Goal: Information Seeking & Learning: Check status

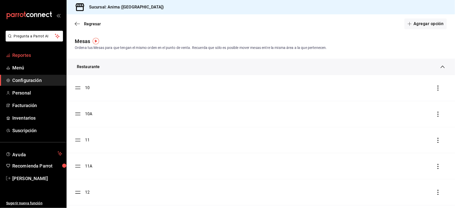
click at [37, 56] on span "Reportes" at bounding box center [37, 55] width 50 height 7
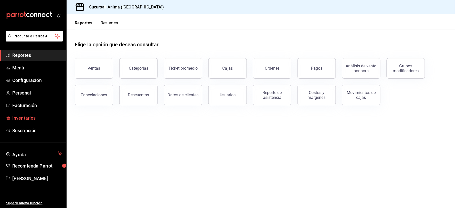
click at [25, 118] on span "Inventarios" at bounding box center [37, 117] width 50 height 7
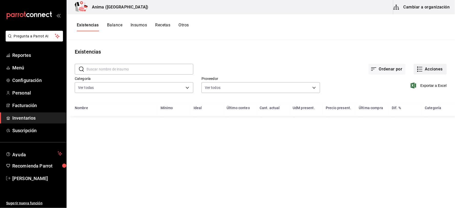
click at [421, 64] on button "Acciones" at bounding box center [430, 69] width 33 height 11
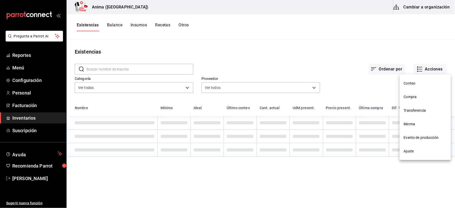
click at [417, 100] on li "Compra" at bounding box center [425, 97] width 51 height 14
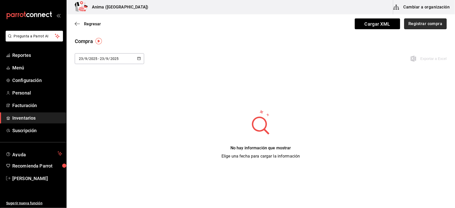
click at [423, 26] on button "Registrar compra" at bounding box center [425, 23] width 43 height 11
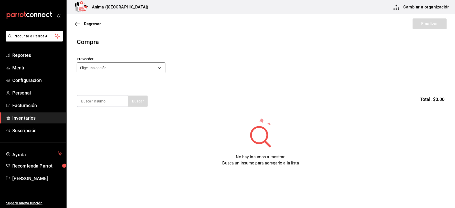
click at [114, 63] on body "Pregunta a Parrot AI Reportes Menú Configuración Personal Facturación Inventari…" at bounding box center [227, 89] width 455 height 179
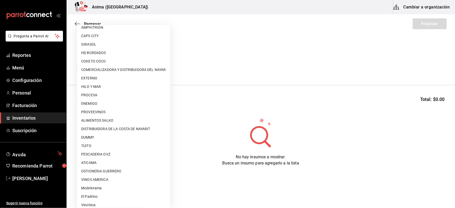
scroll to position [9, 0]
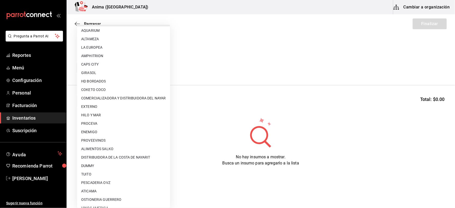
click at [101, 180] on li "PESCADERIA OVZ" at bounding box center [123, 182] width 93 height 8
type input "7837a1d6-243c-4c8a-b58d-e969f91a32eb"
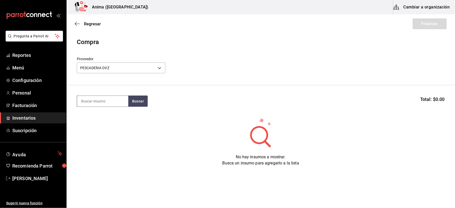
click at [101, 102] on input at bounding box center [102, 101] width 51 height 11
click at [34, 118] on span "Inventarios" at bounding box center [37, 117] width 50 height 7
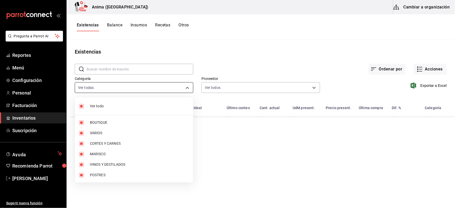
click at [129, 89] on body "Pregunta a Parrot AI Reportes Menú Configuración Personal Facturación Inventari…" at bounding box center [227, 102] width 455 height 204
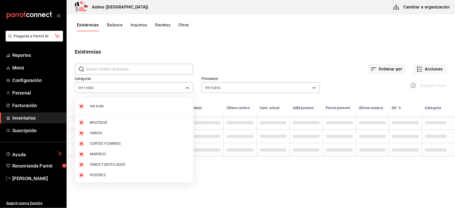
click at [103, 122] on span "BOUTIQUE" at bounding box center [139, 122] width 99 height 5
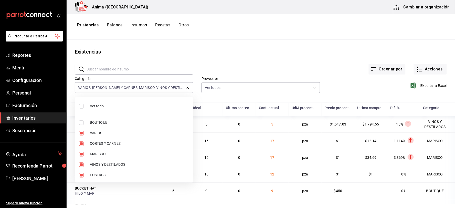
type input "3e36a201-3bef-4cb4-ba27-0938f4d1ed88,25ca08b6-c196-4e5f-8d33-b1c280b398e0,e4a6a…"
checkbox input "false"
click at [106, 106] on span "Ver todo" at bounding box center [139, 105] width 99 height 5
type input "ab029dbf-d427-4930-b558-544141c45d9e,3e36a201-3bef-4cb4-ba27-0938f4d1ed88,25ca0…"
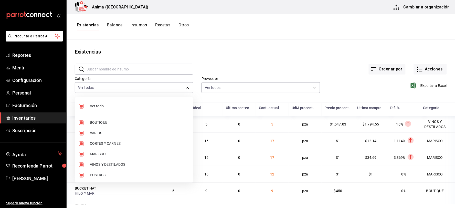
checkbox input "true"
click at [110, 106] on span "Ver todo" at bounding box center [139, 105] width 99 height 5
checkbox input "false"
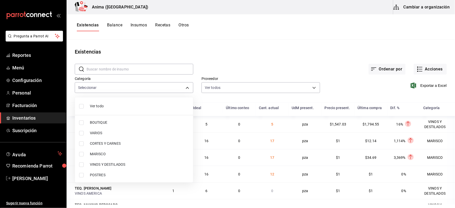
checkbox input "false"
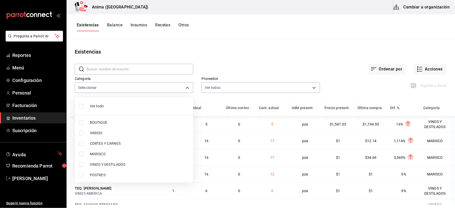
click at [110, 143] on span "CORTES Y CARNES" at bounding box center [139, 143] width 99 height 5
type input "25ca08b6-c196-4e5f-8d33-b1c280b398e0"
checkbox input "true"
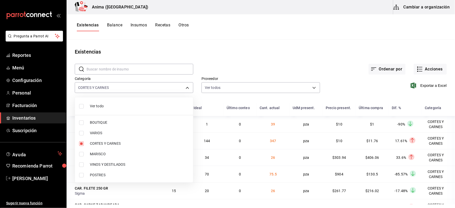
click at [236, 59] on div at bounding box center [227, 104] width 455 height 208
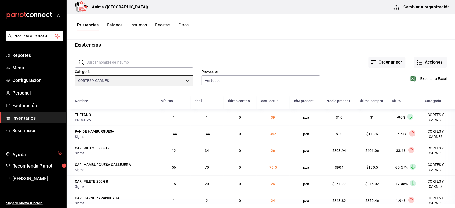
scroll to position [13, 0]
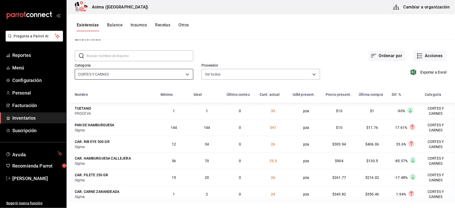
click at [108, 73] on body "Pregunta a Parrot AI Reportes Menú Configuración Personal Facturación Inventari…" at bounding box center [227, 102] width 455 height 204
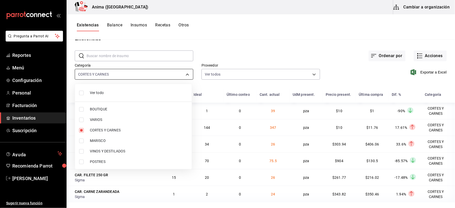
click at [108, 73] on div at bounding box center [227, 104] width 455 height 208
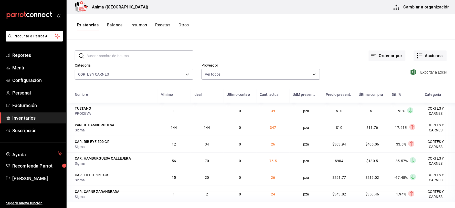
click at [109, 75] on body "Pregunta a Parrot AI Reportes Menú Configuración Personal Facturación Inventari…" at bounding box center [227, 102] width 455 height 204
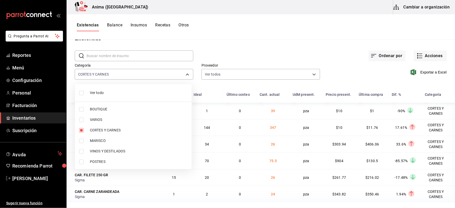
click at [102, 133] on li "CORTES Y CARNES" at bounding box center [133, 130] width 117 height 10
checkbox input "false"
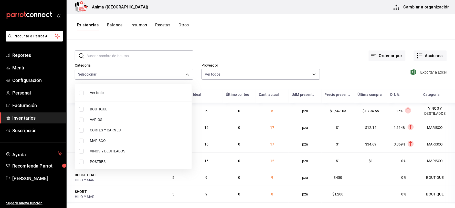
click at [249, 47] on div at bounding box center [227, 104] width 455 height 208
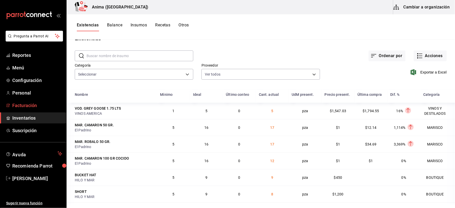
click at [34, 110] on link "Facturación" at bounding box center [33, 105] width 66 height 11
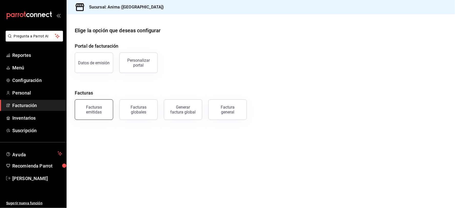
click at [97, 113] on div "Facturas emitidas" at bounding box center [94, 110] width 32 height 10
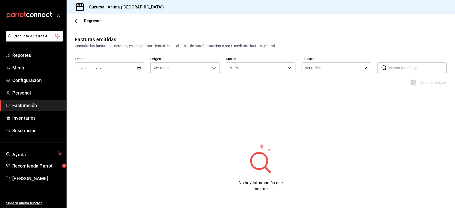
type input "a66376ae-ea22-4cd2-97e0-9ea16bf22336"
click at [101, 72] on div "/ / - / /" at bounding box center [109, 67] width 69 height 11
click at [99, 138] on span "Rango de fechas" at bounding box center [99, 140] width 40 height 5
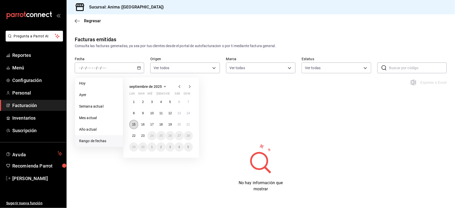
click at [131, 124] on button "15" at bounding box center [133, 124] width 9 height 9
click at [191, 121] on div "1 2 3 4 5 6 7 8 9 10 11 12 13 14 15 16 17 18 19 20 21 22 23 24 25 26 27 28 29 3…" at bounding box center [160, 124] width 63 height 54
click at [190, 123] on button "21" at bounding box center [188, 124] width 9 height 9
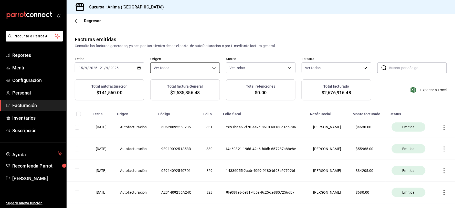
click at [159, 70] on body "Pregunta a Parrot AI Reportes Menú Configuración Personal Facturación Inventari…" at bounding box center [227, 104] width 455 height 208
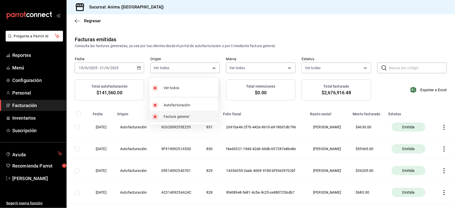
click at [173, 114] on span "Factura general" at bounding box center [190, 116] width 52 height 5
type input "ORDER_INVOICE"
checkbox input "false"
click at [231, 53] on div at bounding box center [227, 104] width 455 height 208
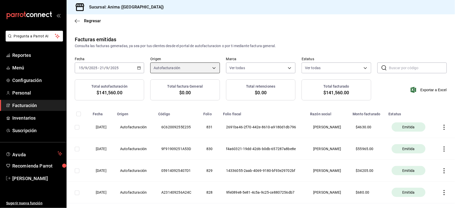
scroll to position [68, 0]
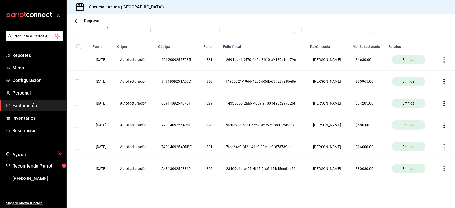
click at [442, 167] on icon "button" at bounding box center [444, 168] width 5 height 5
click at [426, 158] on span "Descargar PDF" at bounding box center [420, 156] width 33 height 5
click at [442, 146] on icon "button" at bounding box center [444, 146] width 5 height 5
click at [424, 134] on div "Descargar PDF" at bounding box center [424, 134] width 25 height 4
click at [442, 123] on icon "button" at bounding box center [444, 125] width 5 height 5
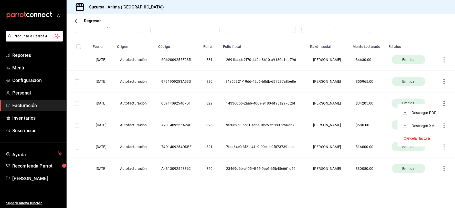
click at [430, 116] on li "Descargar PDF" at bounding box center [420, 112] width 45 height 13
click at [442, 103] on icon "button" at bounding box center [444, 103] width 5 height 5
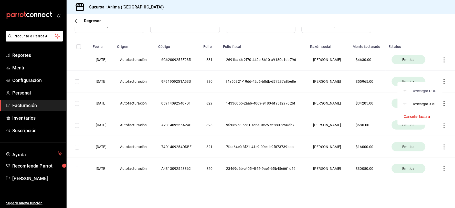
click at [419, 90] on div "Descargar PDF" at bounding box center [424, 91] width 25 height 4
click at [442, 80] on icon "button" at bounding box center [444, 81] width 5 height 5
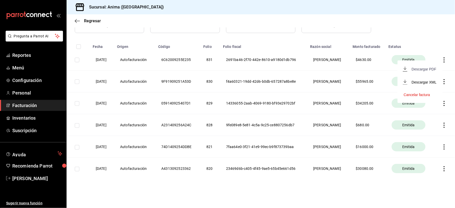
click at [421, 67] on div "Descargar PDF" at bounding box center [424, 69] width 25 height 4
click at [442, 59] on icon "button" at bounding box center [444, 59] width 5 height 5
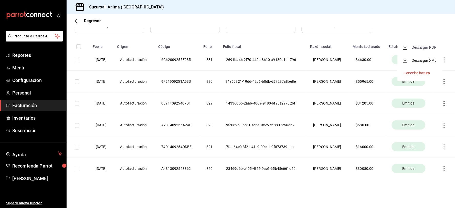
click at [417, 48] on div "Descargar PDF" at bounding box center [424, 47] width 25 height 4
click at [27, 55] on span "Reportes" at bounding box center [37, 55] width 50 height 7
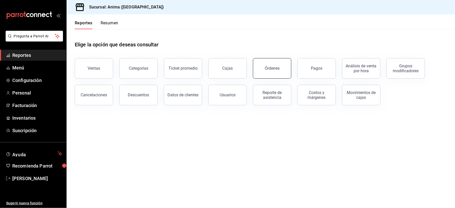
click at [268, 67] on div "Órdenes" at bounding box center [272, 68] width 15 height 5
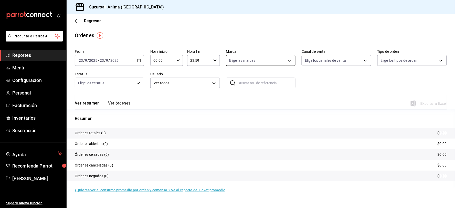
click at [250, 62] on body "Pregunta a Parrot AI Reportes Menú Configuración Personal Facturación Inventari…" at bounding box center [227, 104] width 455 height 208
click at [250, 62] on div at bounding box center [227, 104] width 455 height 208
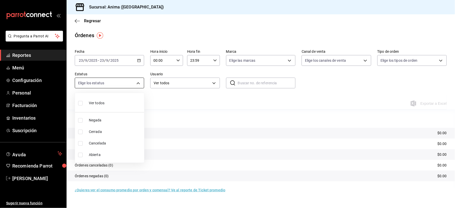
click at [130, 84] on body "Pregunta a Parrot AI Reportes Menú Configuración Personal Facturación Inventari…" at bounding box center [227, 104] width 455 height 208
click at [184, 99] on div at bounding box center [227, 104] width 455 height 208
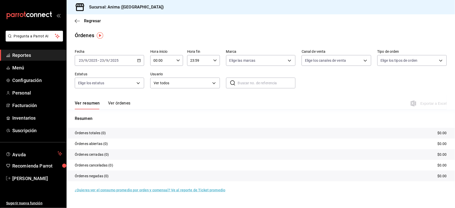
click at [88, 17] on div "Regresar" at bounding box center [261, 20] width 388 height 13
click at [87, 20] on span "Regresar" at bounding box center [92, 20] width 17 height 5
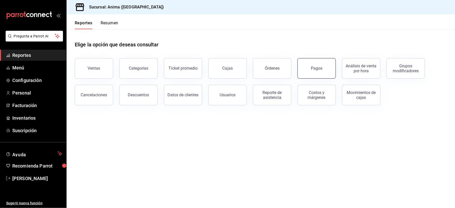
click at [314, 72] on button "Pagos" at bounding box center [317, 68] width 38 height 20
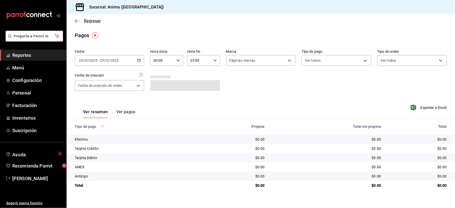
click at [90, 22] on span "Regresar" at bounding box center [92, 20] width 17 height 5
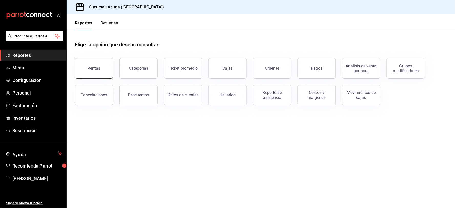
click at [107, 70] on button "Ventas" at bounding box center [94, 68] width 38 height 20
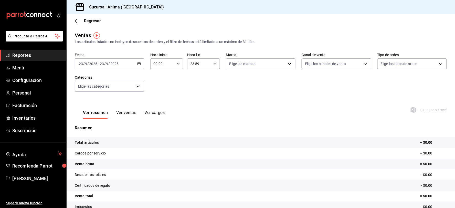
click at [21, 56] on span "Reportes" at bounding box center [37, 55] width 50 height 7
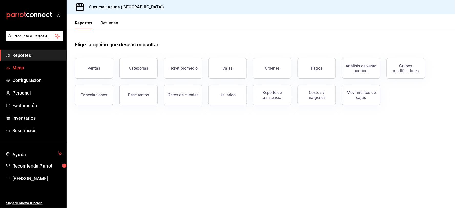
click at [20, 67] on span "Menú" at bounding box center [37, 67] width 50 height 7
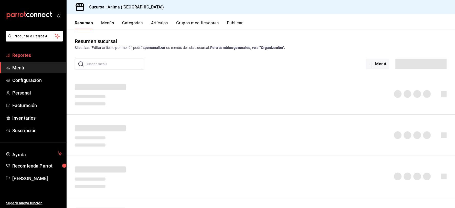
click at [20, 55] on span "Reportes" at bounding box center [37, 55] width 50 height 7
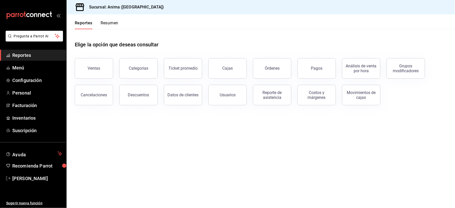
click at [107, 25] on button "Resumen" at bounding box center [110, 24] width 18 height 9
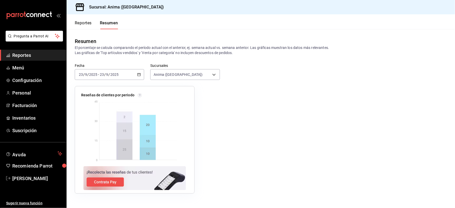
click at [91, 19] on div "Reportes Resumen" at bounding box center [92, 21] width 51 height 15
click at [89, 22] on button "Reportes" at bounding box center [83, 24] width 17 height 9
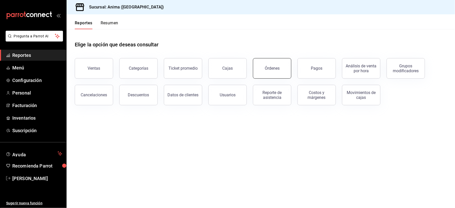
click at [277, 70] on div "Órdenes" at bounding box center [272, 68] width 15 height 5
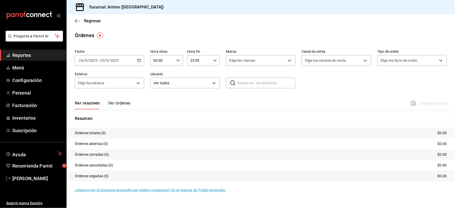
click at [109, 62] on span "/" at bounding box center [110, 60] width 2 height 4
click at [96, 130] on li "Rango de fechas" at bounding box center [99, 134] width 48 height 12
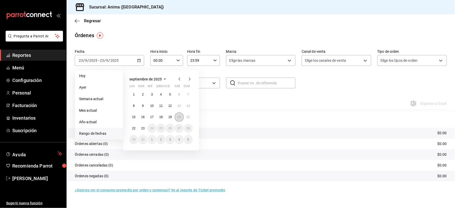
click at [178, 116] on abbr "20" at bounding box center [178, 117] width 3 height 4
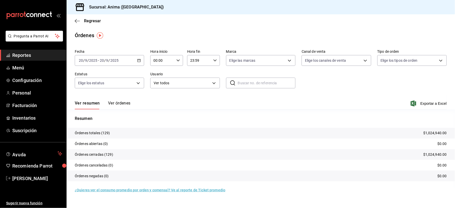
click at [116, 104] on button "Ver órdenes" at bounding box center [119, 105] width 23 height 9
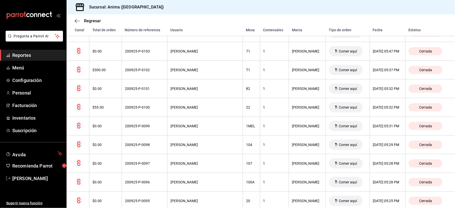
scroll to position [579, 0]
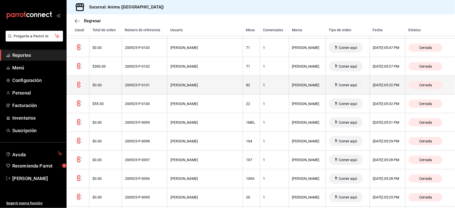
click at [223, 85] on th "PAULO LAGUNA" at bounding box center [205, 85] width 76 height 19
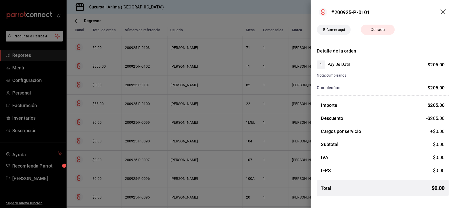
click at [443, 9] on icon "drag" at bounding box center [444, 12] width 6 height 6
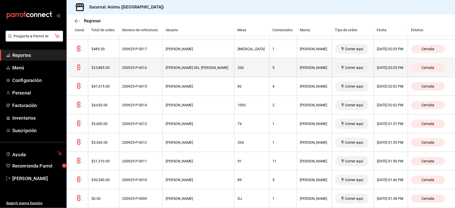
scroll to position [2175, 0]
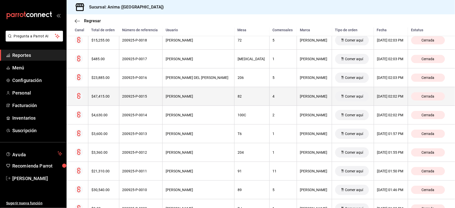
click at [238, 98] on div "82" at bounding box center [252, 96] width 28 height 4
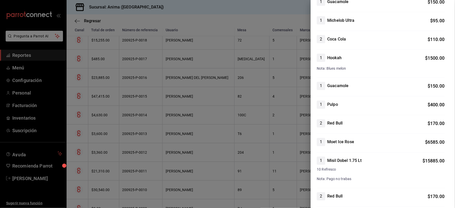
scroll to position [359, 0]
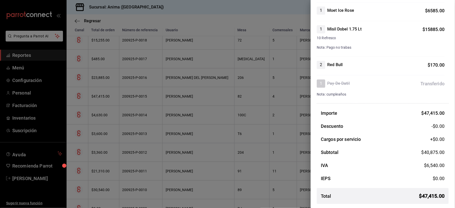
click at [287, 62] on div at bounding box center [227, 104] width 455 height 208
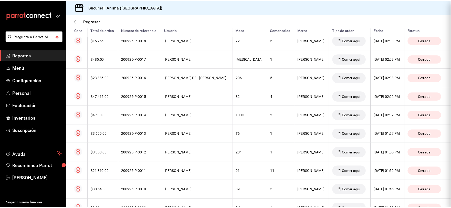
scroll to position [0, 0]
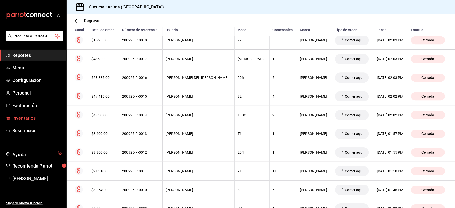
click at [22, 117] on span "Inventarios" at bounding box center [37, 117] width 50 height 7
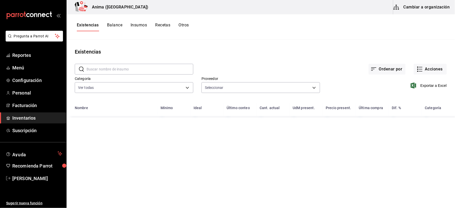
type input "53aeac28-4727-4c66-80b4-cea87e5bbdd7,81590c1d-223c-40a7-8ed3-cfa789b5082c,1a7c0…"
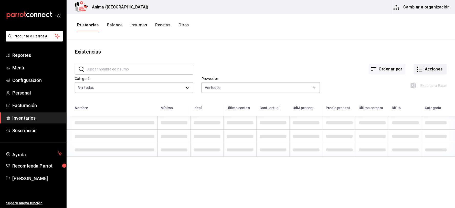
click at [426, 66] on button "Acciones" at bounding box center [430, 69] width 33 height 11
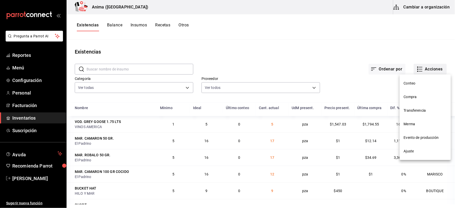
click at [426, 68] on div at bounding box center [227, 104] width 455 height 208
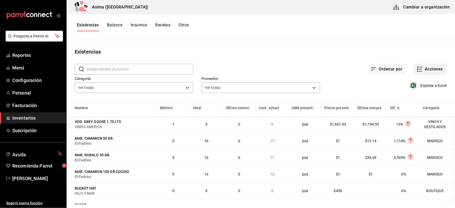
click at [421, 68] on button "Acciones" at bounding box center [430, 69] width 33 height 11
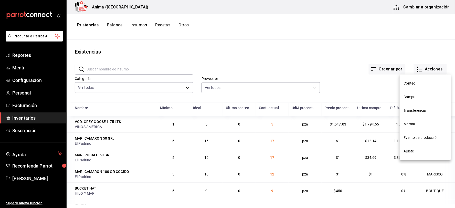
click at [416, 93] on li "Compra" at bounding box center [425, 97] width 51 height 14
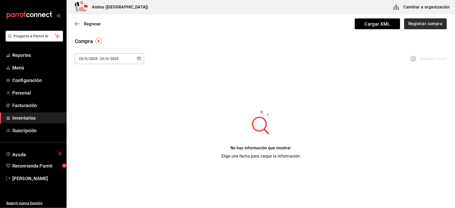
click at [419, 27] on button "Registrar compra" at bounding box center [425, 23] width 43 height 11
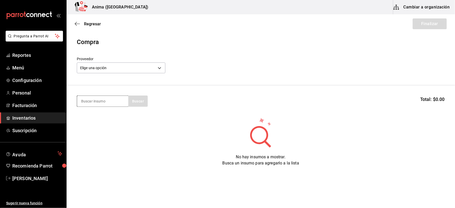
click at [92, 100] on input at bounding box center [102, 101] width 51 height 11
type input "PESCADO 1.4"
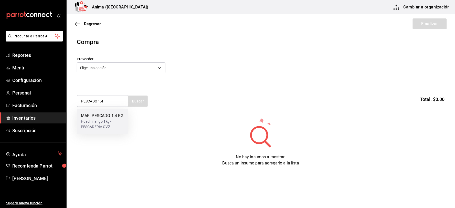
click at [109, 118] on div "MAR. PESCADO 1.4 KG" at bounding box center [102, 116] width 43 height 6
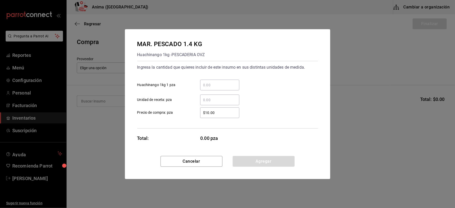
click at [210, 100] on input "​ Unidad de receta: pza" at bounding box center [219, 100] width 39 height 6
type input "1"
type input "$229.5"
click button "Agregar" at bounding box center [264, 161] width 62 height 11
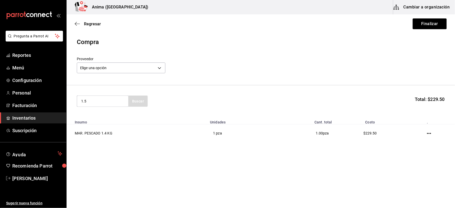
type input "1.5"
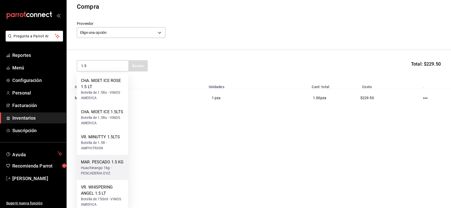
scroll to position [40, 0]
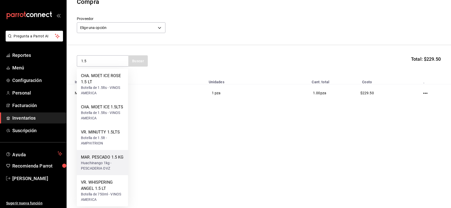
click at [115, 164] on div "Huachinango 1kg - PESCADERIA OVZ" at bounding box center [102, 165] width 43 height 11
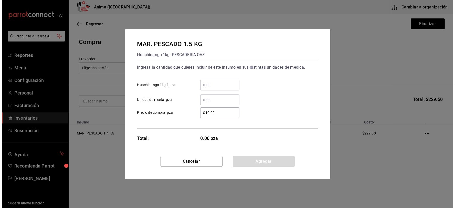
scroll to position [0, 0]
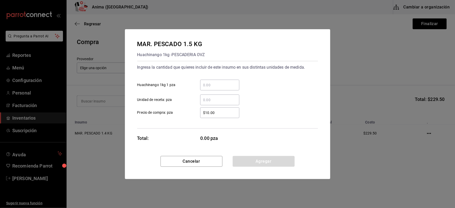
click at [217, 98] on input "​ Unidad de receta: pza" at bounding box center [219, 100] width 39 height 6
type input "1"
type input "$245.9"
click button "Agregar" at bounding box center [264, 161] width 62 height 11
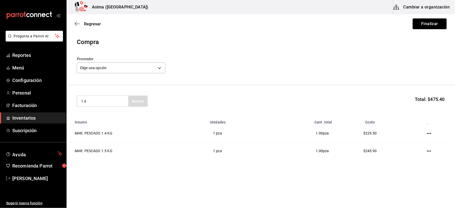
type input "1.6"
click at [103, 119] on div "Huachinango 1kg - PESCADERIA OVZ" at bounding box center [102, 124] width 43 height 11
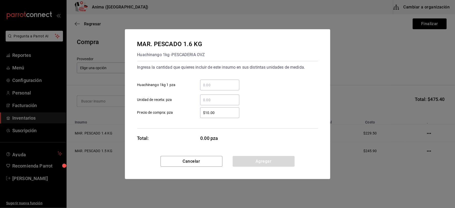
click at [204, 97] on input "​ Unidad de receta: pza" at bounding box center [219, 100] width 39 height 6
type input "1"
type input "$262.28"
click button "Agregar" at bounding box center [264, 161] width 62 height 11
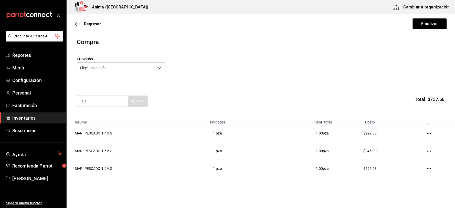
type input "1.7"
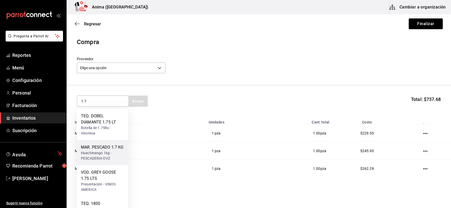
click at [105, 155] on div "Huachinango 1kg - PESCADERIA OVZ" at bounding box center [102, 155] width 43 height 11
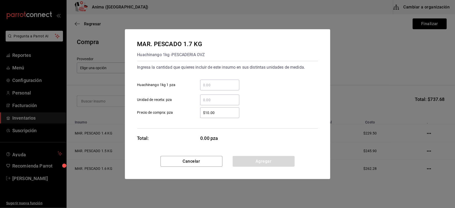
click at [224, 101] on input "​ Unidad de receta: pza" at bounding box center [219, 100] width 39 height 6
type input "5"
type input "$278.68"
click button "Agregar" at bounding box center [264, 161] width 62 height 11
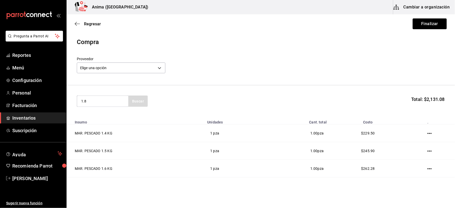
type input "1.8"
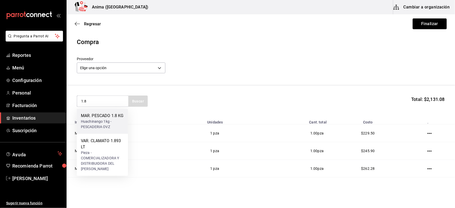
click at [105, 115] on div "MAR. PESCADO 1.8 KG" at bounding box center [102, 116] width 43 height 6
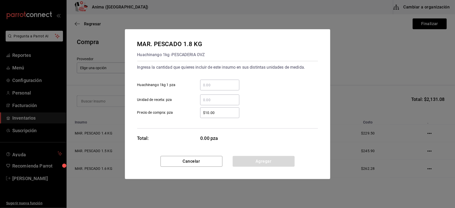
click at [228, 101] on input "​ Unidad de receta: pza" at bounding box center [219, 100] width 39 height 6
type input "1"
type input "$295.07"
click button "Agregar" at bounding box center [264, 161] width 62 height 11
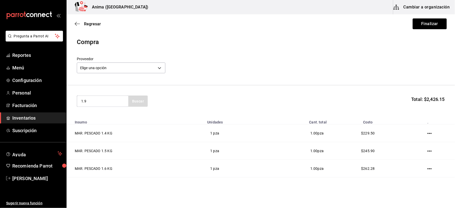
type input "1.9"
click at [111, 120] on div "Huachinango 1kg - PESCADERIA OVZ" at bounding box center [102, 124] width 43 height 11
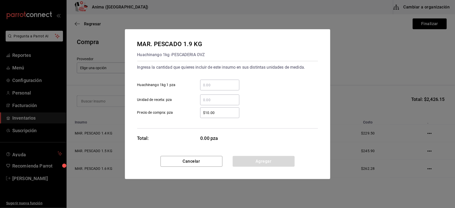
click at [229, 102] on input "​ Unidad de receta: pza" at bounding box center [219, 100] width 39 height 6
type input "2"
type input "$1"
type input "$311.46"
click button "Agregar" at bounding box center [264, 161] width 62 height 11
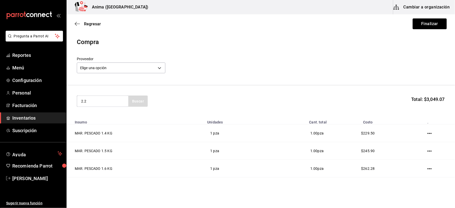
type input "2.2"
click at [78, 116] on div "MAR. PESCADO 2.2 KG Huachinango 1kg - PESCADERIA OVZ" at bounding box center [102, 121] width 51 height 25
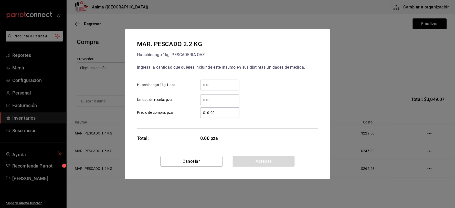
click at [225, 96] on div "​" at bounding box center [219, 99] width 39 height 11
click at [225, 97] on input "​ Unidad de receta: pza" at bounding box center [219, 100] width 39 height 6
type input "1"
type input "$360.65"
click button "Agregar" at bounding box center [264, 161] width 62 height 11
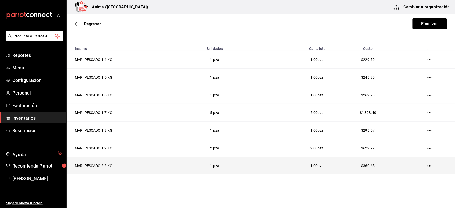
scroll to position [86, 0]
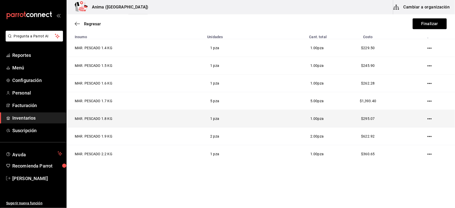
click at [428, 120] on icon "button" at bounding box center [430, 119] width 4 height 4
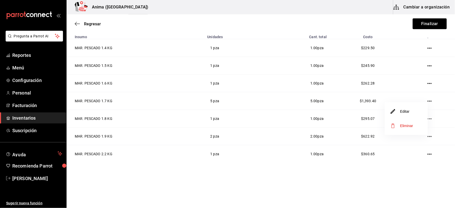
click at [411, 110] on li "Editar" at bounding box center [406, 111] width 43 height 14
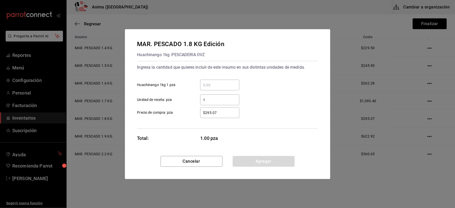
click at [222, 102] on input "1" at bounding box center [219, 100] width 39 height 6
type input "5"
click at [270, 163] on button "Agregar" at bounding box center [264, 161] width 62 height 11
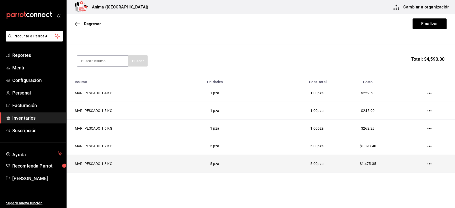
scroll to position [0, 0]
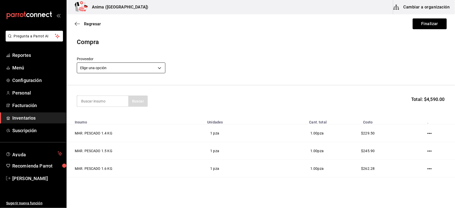
click at [128, 68] on body "Pregunta a Parrot AI Reportes Menú Configuración Personal Facturación Inventari…" at bounding box center [227, 89] width 455 height 179
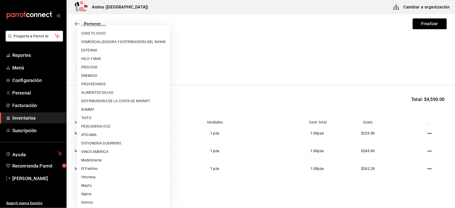
scroll to position [66, 0]
click at [103, 124] on li "PESCADERIA OVZ" at bounding box center [123, 126] width 93 height 8
type input "7837a1d6-243c-4c8a-b58d-e969f91a32eb"
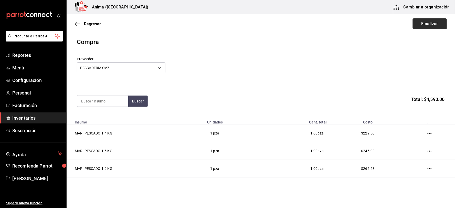
click at [429, 21] on button "Finalizar" at bounding box center [430, 23] width 34 height 11
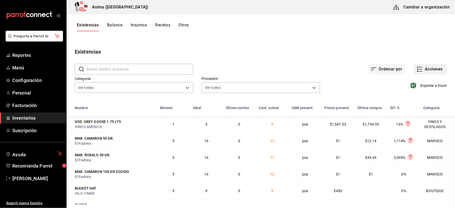
click at [417, 65] on button "Acciones" at bounding box center [430, 69] width 33 height 11
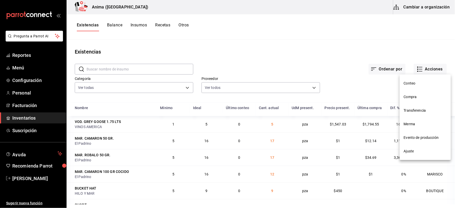
click at [322, 38] on div at bounding box center [227, 104] width 455 height 208
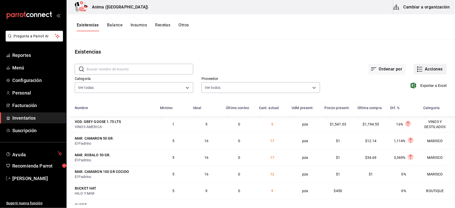
click at [419, 67] on button "Acciones" at bounding box center [430, 69] width 33 height 11
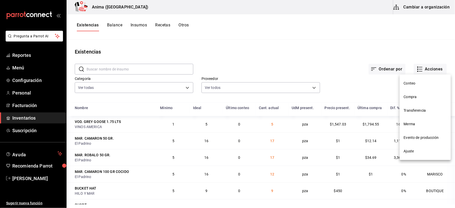
click at [414, 95] on span "Compra" at bounding box center [425, 96] width 43 height 5
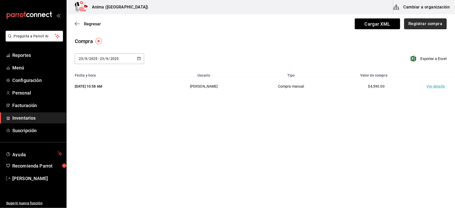
click at [419, 28] on button "Registrar compra" at bounding box center [425, 23] width 43 height 11
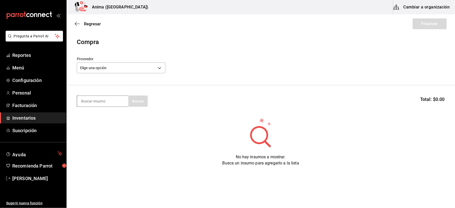
click at [108, 101] on input at bounding box center [102, 101] width 51 height 11
type input "HAMB"
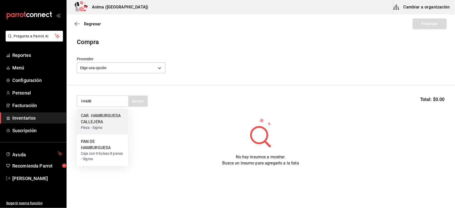
click at [104, 118] on div "CAR. HAMBURGUESA CALLEJERA" at bounding box center [102, 119] width 43 height 12
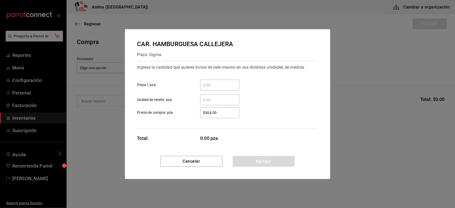
click at [221, 101] on input "​ Unidad de receta: pza" at bounding box center [219, 100] width 39 height 6
type input "3"
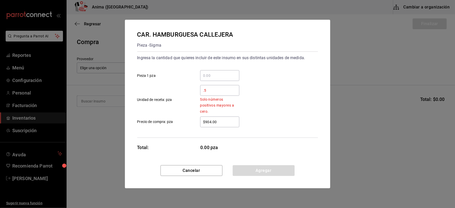
type input "0.5"
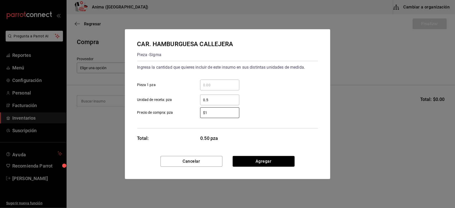
type input "$1"
click button "Agregar" at bounding box center [264, 161] width 62 height 11
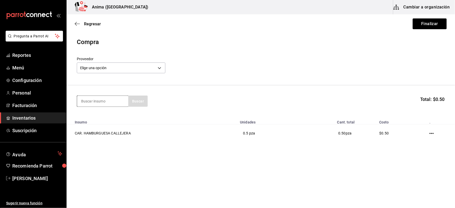
click at [111, 100] on input at bounding box center [102, 101] width 51 height 11
type input "LECHE"
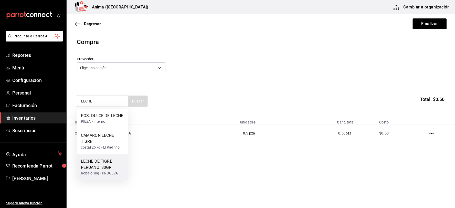
click at [113, 164] on div "LECHE DE TIGRE PERUANO .80GR" at bounding box center [102, 164] width 43 height 12
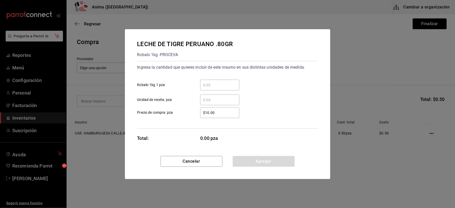
click at [213, 95] on div "​" at bounding box center [219, 99] width 39 height 11
click at [213, 97] on input "​ Unidad de receta: pza" at bounding box center [219, 100] width 39 height 6
type input "1"
type input "$0"
type input "$1"
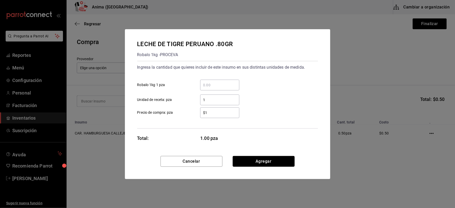
click button "Agregar" at bounding box center [264, 161] width 62 height 11
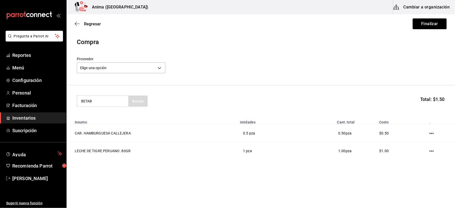
type input "BETAB"
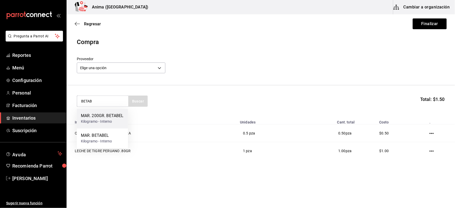
click at [105, 123] on div "Kilogramo - Interno" at bounding box center [102, 121] width 43 height 5
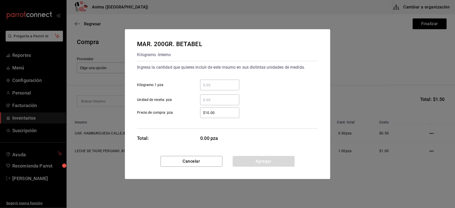
click at [220, 99] on input "​ Unidad de receta: pza" at bounding box center [219, 100] width 39 height 6
type input "3"
type input "$1"
click button "Agregar" at bounding box center [264, 161] width 62 height 11
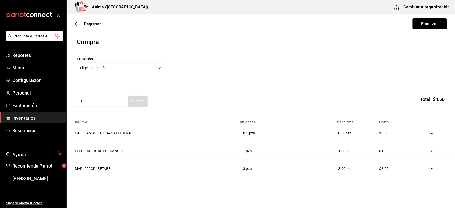
type input "B"
type input "BETAB"
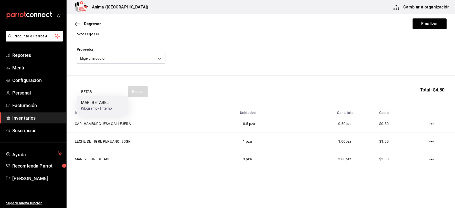
scroll to position [15, 0]
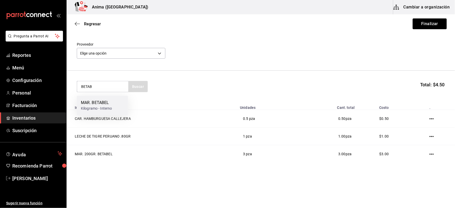
click at [104, 111] on div "MAR. BETABEL Kilogramo - Interno" at bounding box center [102, 106] width 51 height 20
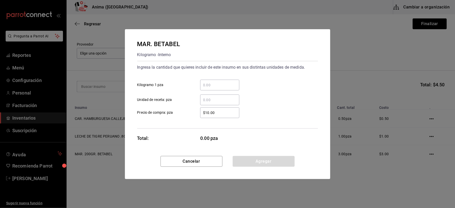
click at [216, 99] on input "​ Unidad de receta: pza" at bounding box center [219, 100] width 39 height 6
type input "4"
type input "$1"
click button "Agregar" at bounding box center [264, 161] width 62 height 11
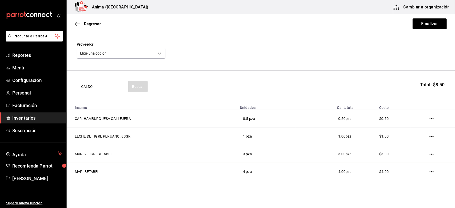
type input "CALDO"
click at [96, 98] on div "MAR. CALDO DE CAMARON Camaron 1kg - El Padrino" at bounding box center [102, 107] width 51 height 26
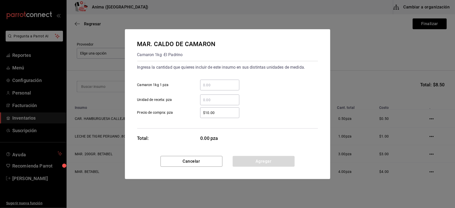
click at [215, 100] on input "​ Unidad de receta: pza" at bounding box center [219, 100] width 39 height 6
type input "3"
type input "$1"
click button "Agregar" at bounding box center [264, 161] width 62 height 11
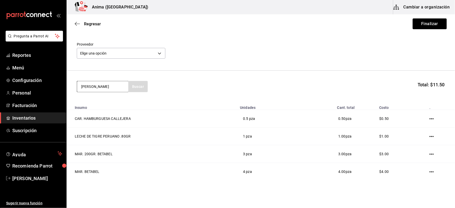
type input "CALLO"
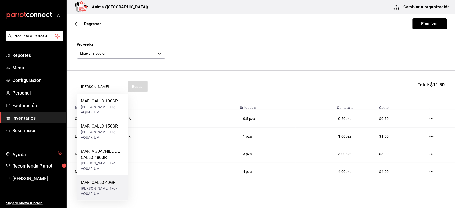
click at [104, 183] on div "MAR. CALLO 40GR." at bounding box center [102, 182] width 43 height 6
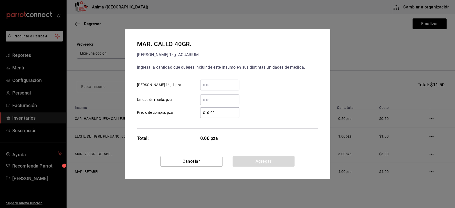
click at [215, 100] on input "​ Unidad de receta: pza" at bounding box center [219, 100] width 39 height 6
type input "4"
type input "$1"
click button "Agregar" at bounding box center [264, 161] width 62 height 11
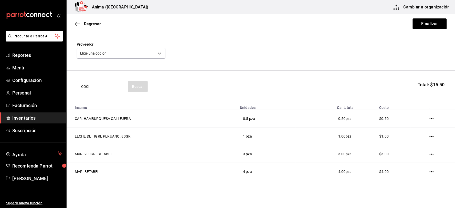
type input "COCI"
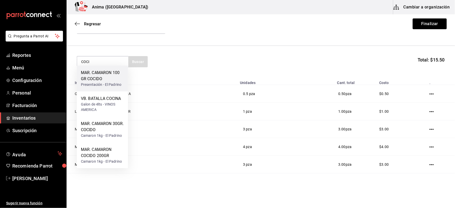
scroll to position [68, 0]
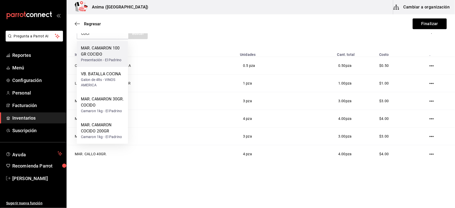
click at [104, 54] on div "MAR. CAMARON 100 GR COCIDO" at bounding box center [102, 51] width 43 height 12
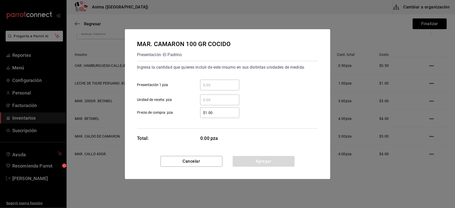
click at [212, 104] on div "​" at bounding box center [219, 99] width 39 height 11
click at [212, 103] on input "​ Unidad de receta: pza" at bounding box center [219, 100] width 39 height 6
type input "1"
type input "$1"
click button "Agregar" at bounding box center [264, 161] width 62 height 11
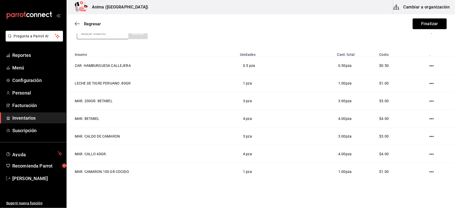
click at [105, 34] on input at bounding box center [102, 33] width 51 height 11
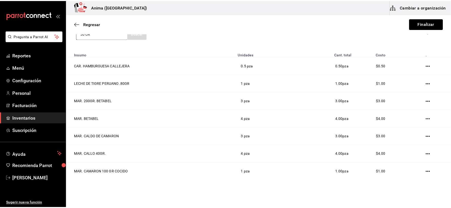
scroll to position [11, 0]
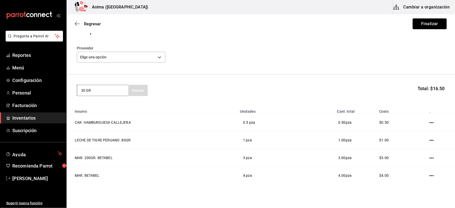
click at [87, 90] on input "30 GR" at bounding box center [102, 90] width 51 height 11
type input "30GR"
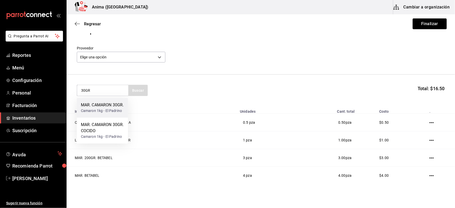
click at [104, 108] on div "MAR. CAMARON 30GR." at bounding box center [102, 105] width 43 height 6
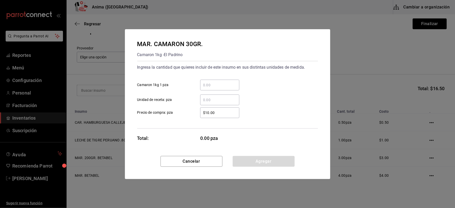
click at [217, 95] on div "​" at bounding box center [219, 99] width 39 height 11
click at [217, 97] on input "​ Unidad de receta: pza" at bounding box center [219, 100] width 39 height 6
type input "3"
type input "$1"
click button "Agregar" at bounding box center [264, 161] width 62 height 11
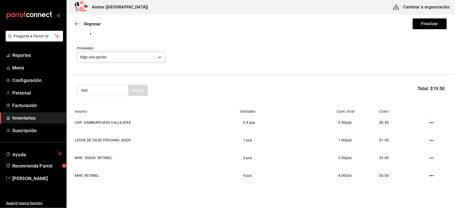
type input "30G"
click at [109, 104] on div "MAR. CAMARON 30GR. COCIDO" at bounding box center [102, 108] width 43 height 12
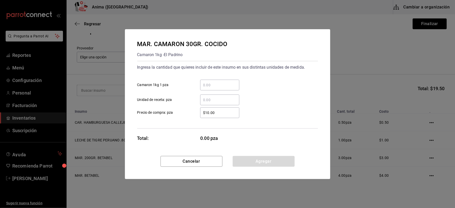
click at [214, 94] on div "​" at bounding box center [219, 99] width 39 height 11
click at [214, 97] on input "​ Unidad de receta: pza" at bounding box center [219, 100] width 39 height 6
type input "3"
type input "$1"
click button "Agregar" at bounding box center [264, 161] width 62 height 11
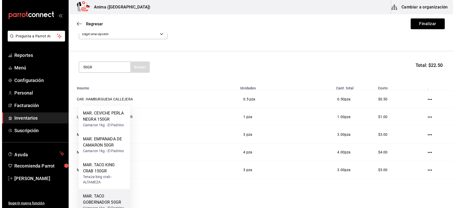
scroll to position [0, 0]
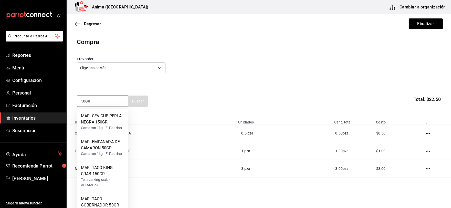
click at [84, 99] on input "50GR" at bounding box center [102, 101] width 51 height 11
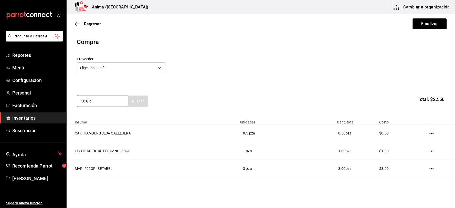
type input "50 GR"
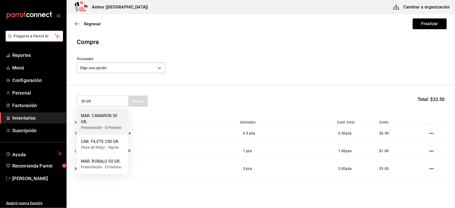
click at [109, 122] on div "MAR. CAMARON 50 GR." at bounding box center [102, 119] width 43 height 12
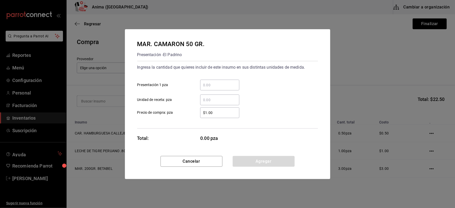
drag, startPoint x: 204, startPoint y: 101, endPoint x: 206, endPoint y: 97, distance: 5.2
click at [204, 101] on input "​ Unidad de receta: pza" at bounding box center [219, 100] width 39 height 6
type input "1"
type input "$1"
click button "Agregar" at bounding box center [264, 161] width 62 height 11
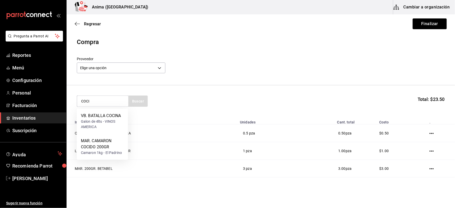
type input "COCI"
click at [114, 144] on div "MAR. CAMARON COCIDO 200GR" at bounding box center [102, 144] width 43 height 12
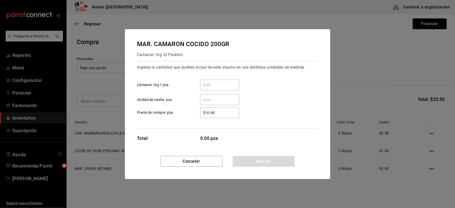
click at [215, 101] on input "​ Unidad de receta: pza" at bounding box center [219, 100] width 39 height 6
type input "1"
type input "$1"
click button "Agregar" at bounding box center [264, 161] width 62 height 11
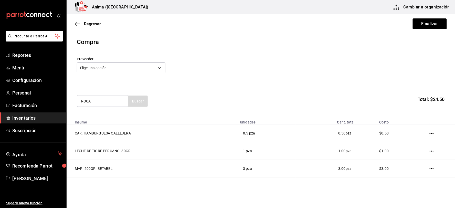
type input "ROCA"
click at [107, 120] on div "MAR. CAMARONES ROCA 150GR" at bounding box center [102, 119] width 43 height 12
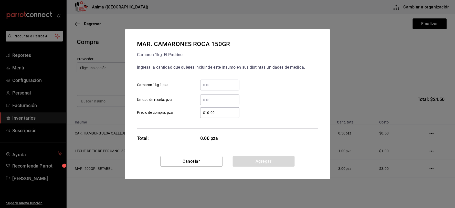
click at [237, 97] on input "​ Unidad de receta: pza" at bounding box center [219, 100] width 39 height 6
type input "3"
type input "$1"
click button "Agregar" at bounding box center [264, 161] width 62 height 11
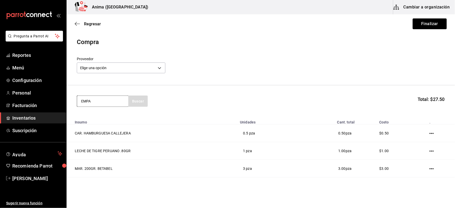
type input "EMPA"
click at [111, 120] on div "MAR. EMPANADA DE CAMARON 50GR" at bounding box center [102, 119] width 43 height 12
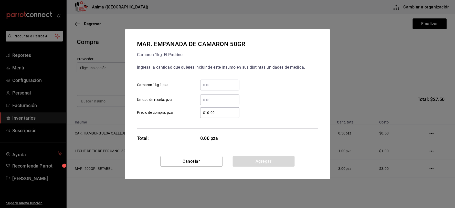
click at [229, 96] on div "​" at bounding box center [219, 99] width 39 height 11
click at [229, 97] on input "​ Unidad de receta: pza" at bounding box center [219, 100] width 39 height 6
type input "6"
type input "$1"
click button "Agregar" at bounding box center [264, 161] width 62 height 11
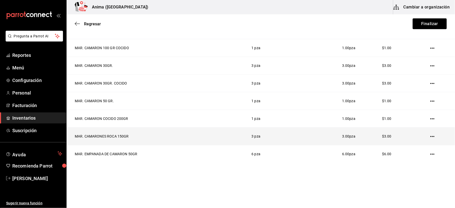
scroll to position [85, 0]
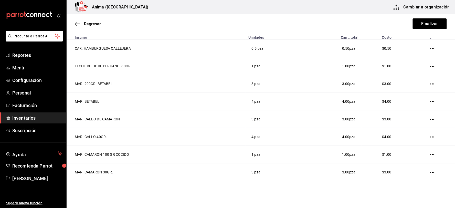
type input "ESPA"
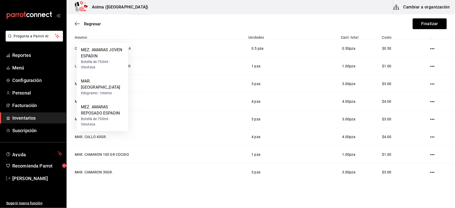
scroll to position [0, 0]
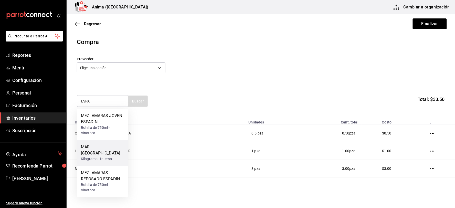
click at [112, 147] on div "MAR. [GEOGRAPHIC_DATA]" at bounding box center [102, 150] width 43 height 12
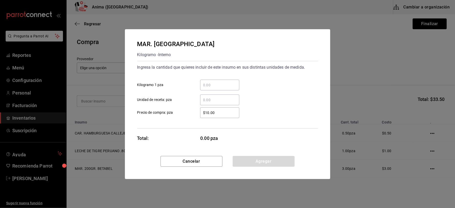
click at [222, 104] on div "​" at bounding box center [219, 99] width 39 height 11
click at [222, 103] on input "​ Unidad de receta: pza" at bounding box center [219, 100] width 39 height 6
type input "9"
type input "$1"
click button "Agregar" at bounding box center [264, 161] width 62 height 11
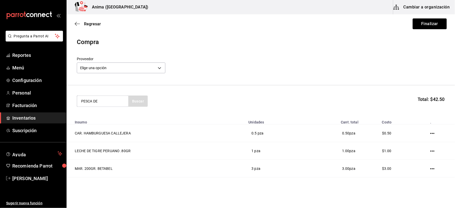
type input "PESCA DE"
click at [116, 125] on div "MAR. PESCA DEL DIA Robalo 1kg - PROCEVA" at bounding box center [102, 119] width 51 height 20
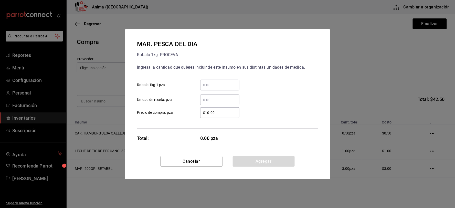
click at [215, 104] on div "​" at bounding box center [219, 99] width 39 height 11
click at [215, 103] on input "​ Unidad de receta: pza" at bounding box center [219, 100] width 39 height 6
type input "9"
type input "$1"
click button "Agregar" at bounding box center [264, 161] width 62 height 11
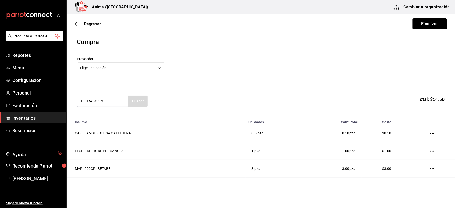
type input "PESCADO 1.3"
click at [101, 111] on div "MAR. PESCADO 1.3 KG Huachinango 1kg - PESCADERIA OVZ" at bounding box center [102, 121] width 51 height 25
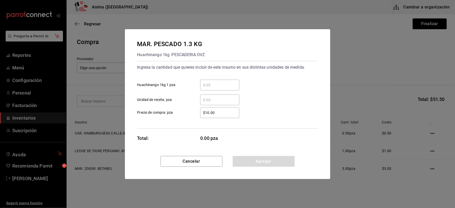
click at [218, 103] on div "​" at bounding box center [219, 99] width 39 height 11
click at [218, 103] on input "​ Unidad de receta: pza" at bounding box center [219, 100] width 39 height 6
type input "1"
type input "$1"
click button "Agregar" at bounding box center [264, 161] width 62 height 11
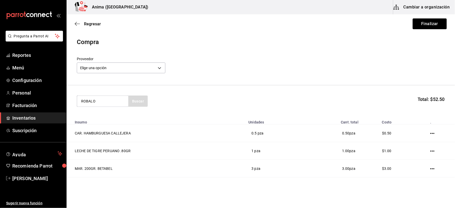
type input "ROBALO"
click at [115, 120] on div "Presentación - El Padrino" at bounding box center [101, 121] width 40 height 5
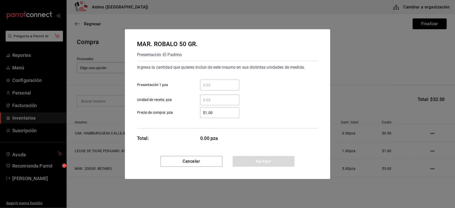
click at [228, 99] on input "​ Unidad de receta: pza" at bounding box center [219, 100] width 39 height 6
type input "1"
type input "$1"
click button "Agregar" at bounding box center [264, 161] width 62 height 11
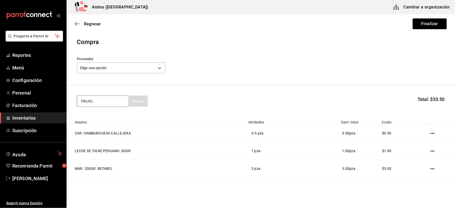
type input "FRIJOL"
click at [115, 114] on div "MAR. TACO FRIJOL" at bounding box center [99, 116] width 36 height 6
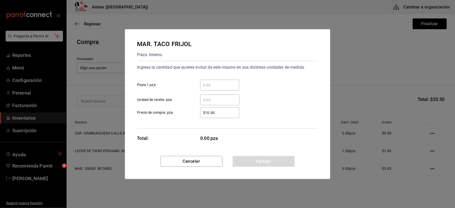
click at [217, 104] on div "​" at bounding box center [219, 99] width 39 height 11
click at [217, 103] on input "​ Unidad de receta: pza" at bounding box center [219, 100] width 39 height 6
type input "4"
type input "$1"
click button "Agregar" at bounding box center [264, 161] width 62 height 11
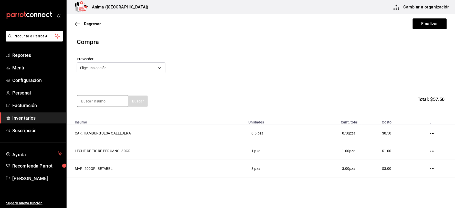
click at [113, 98] on input at bounding box center [102, 101] width 51 height 11
type input "PAN"
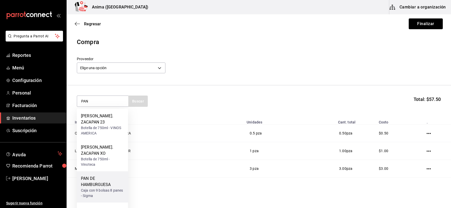
click at [107, 175] on div "PAN DE HAMBURGUESA" at bounding box center [102, 181] width 43 height 12
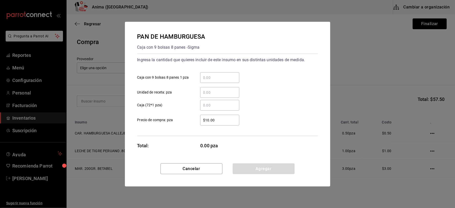
click at [217, 93] on input "​ Unidad de receta: pza" at bounding box center [219, 92] width 39 height 6
type input "1"
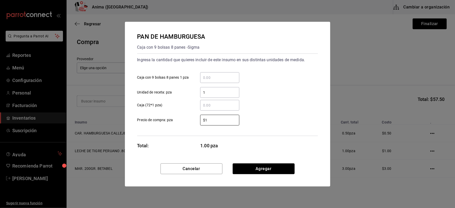
type input "$1"
click button "Agregar" at bounding box center [264, 168] width 62 height 11
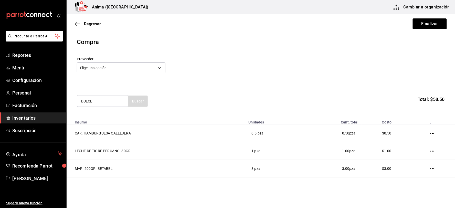
type input "DULCE"
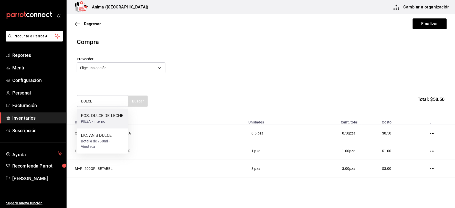
click at [91, 117] on div "POS. DULCE DE LECHE" at bounding box center [102, 116] width 43 height 6
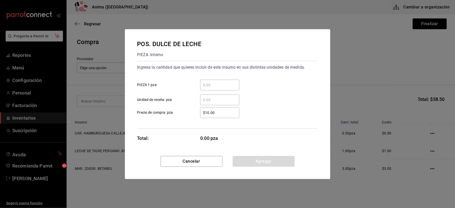
click at [230, 94] on div "​ Unidad de receta: pza" at bounding box center [225, 97] width 185 height 15
click at [230, 95] on div "​" at bounding box center [219, 99] width 39 height 11
click at [230, 97] on input "​ Unidad de receta: pza" at bounding box center [219, 100] width 39 height 6
type input "2"
type input "$1"
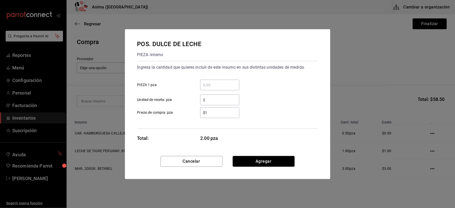
click button "Agregar" at bounding box center [264, 161] width 62 height 11
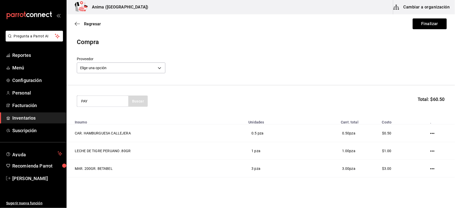
type input "PAY"
click at [98, 118] on div "POS. PAY DE DATIL" at bounding box center [99, 116] width 36 height 6
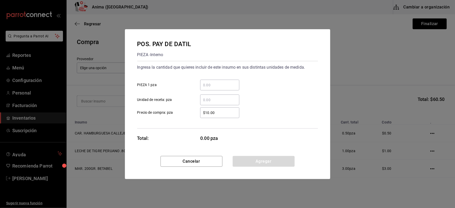
click at [209, 97] on input "​ Unidad de receta: pza" at bounding box center [219, 100] width 39 height 6
click at [195, 156] on button "Cancelar" at bounding box center [192, 161] width 62 height 11
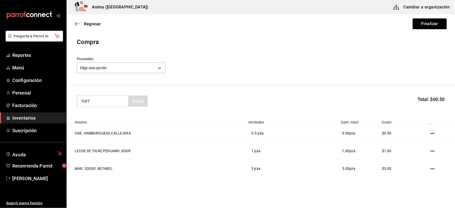
type input "TUET"
click at [118, 115] on div "TUETANO Pieza - PROCEVA" at bounding box center [102, 119] width 51 height 20
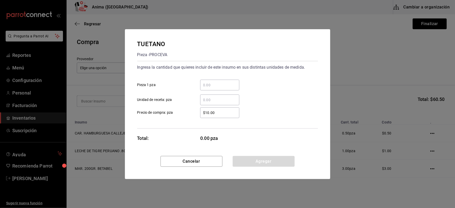
click at [219, 102] on input "​ Unidad de receta: pza" at bounding box center [219, 100] width 39 height 6
type input "2"
type input "$1"
click button "Agregar" at bounding box center [264, 161] width 62 height 11
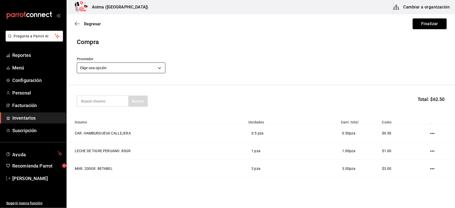
click at [148, 66] on body "Pregunta a Parrot AI Reportes Menú Configuración Personal Facturación Inventari…" at bounding box center [227, 89] width 455 height 179
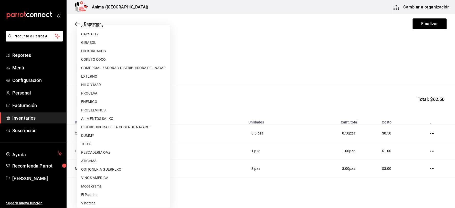
scroll to position [66, 0]
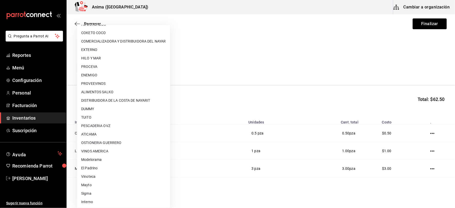
click at [95, 201] on li "Interno" at bounding box center [123, 202] width 93 height 8
type input "c4277463-642f-4394-a394-6273027aff12"
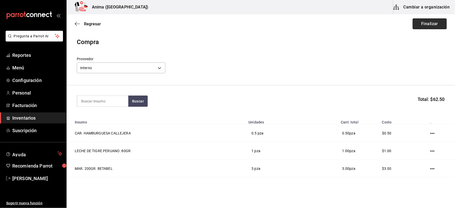
click at [421, 24] on button "Finalizar" at bounding box center [430, 23] width 34 height 11
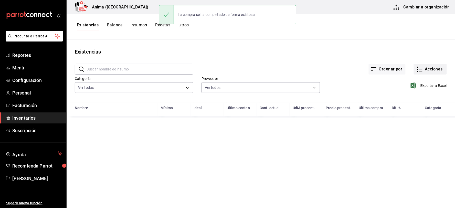
click at [431, 70] on button "Acciones" at bounding box center [430, 69] width 33 height 11
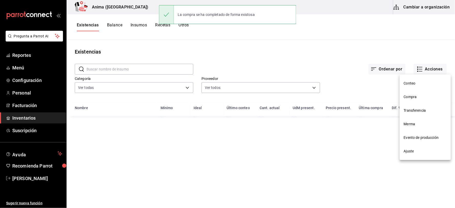
click at [413, 97] on span "Compra" at bounding box center [425, 96] width 43 height 5
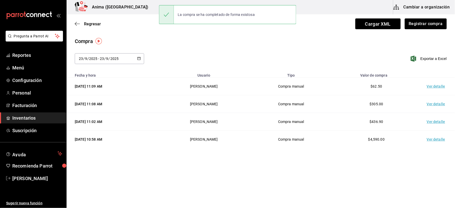
click at [439, 87] on td "Ver detalle" at bounding box center [437, 87] width 36 height 18
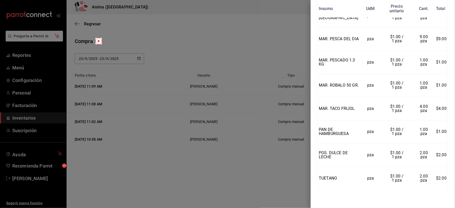
scroll to position [460, 0]
click at [177, 54] on div at bounding box center [227, 104] width 455 height 208
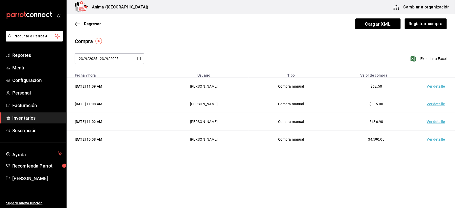
click at [28, 115] on span "Inventarios" at bounding box center [37, 117] width 50 height 7
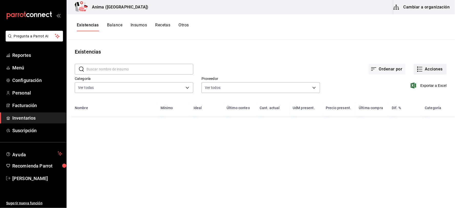
click at [426, 67] on button "Acciones" at bounding box center [430, 69] width 33 height 11
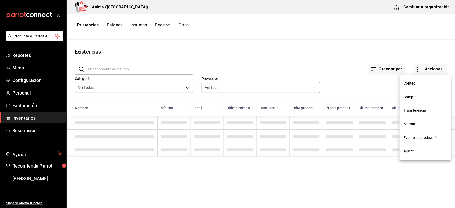
click at [409, 94] on span "Compra" at bounding box center [425, 96] width 43 height 5
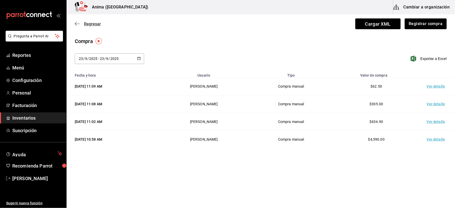
drag, startPoint x: 82, startPoint y: 21, endPoint x: 89, endPoint y: 25, distance: 7.8
click at [83, 22] on div "Regresar Cargar XML Registrar compra" at bounding box center [261, 23] width 388 height 19
click at [90, 25] on span "Regresar" at bounding box center [92, 24] width 17 height 5
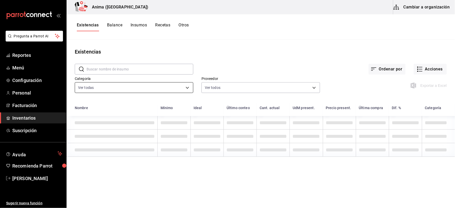
click at [92, 84] on body "Pregunta a Parrot AI Reportes Menú Configuración Personal Facturación Inventari…" at bounding box center [227, 102] width 455 height 204
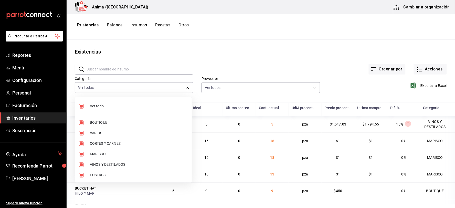
click at [100, 122] on span "BOUTIQUE" at bounding box center [139, 122] width 98 height 5
type input "3e36a201-3bef-4cb4-ba27-0938f4d1ed88,25ca08b6-c196-4e5f-8d33-b1c280b398e0,e4a6a…"
checkbox input "false"
click at [101, 132] on span "VARIOS" at bounding box center [139, 132] width 98 height 5
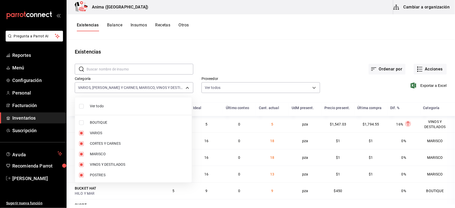
type input "25ca08b6-c196-4e5f-8d33-b1c280b398e0,e4a6aad4-6442-4f1c-ab70-50dba9de60d7,f7720…"
checkbox input "false"
click at [101, 162] on span "VINOS Y DESTILADOS" at bounding box center [139, 164] width 98 height 5
click at [261, 67] on div at bounding box center [227, 104] width 455 height 208
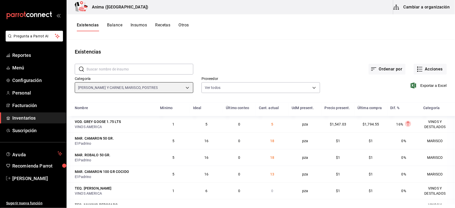
type input "25ca08b6-c196-4e5f-8d33-b1c280b398e0,e4a6aad4-6442-4f1c-ab70-50dba9de60d7,ee768…"
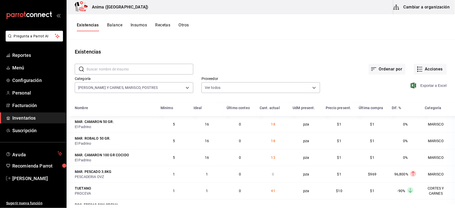
click at [423, 83] on span "Exportar a Excel" at bounding box center [429, 85] width 35 height 6
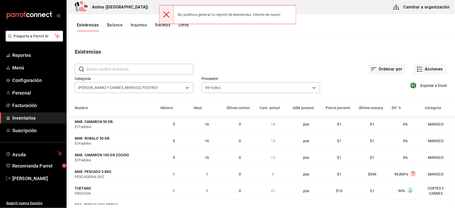
click at [431, 82] on div "Exportar a Excel" at bounding box center [383, 81] width 127 height 26
click at [431, 82] on span "Exportar a Excel" at bounding box center [429, 85] width 35 height 6
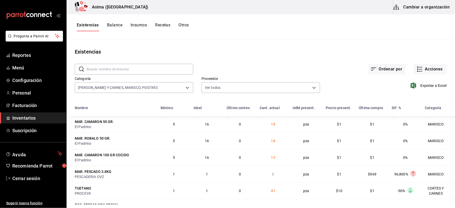
drag, startPoint x: 7, startPoint y: 115, endPoint x: 20, endPoint y: 116, distance: 13.9
click at [7, 115] on span "mailbox folders" at bounding box center [8, 118] width 4 height 6
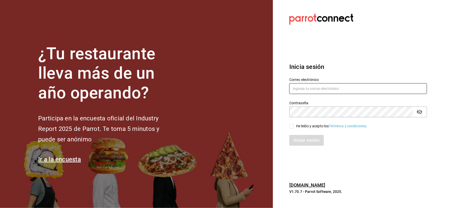
click at [325, 90] on input "text" at bounding box center [358, 88] width 138 height 11
type input "ANIMA.PV@HOTMAIL.COM"
click at [298, 127] on div "He leído y acepto los Términos y condiciones." at bounding box center [332, 125] width 72 height 5
click at [294, 127] on input "He leído y acepto los Términos y condiciones." at bounding box center [291, 126] width 5 height 5
checkbox input "true"
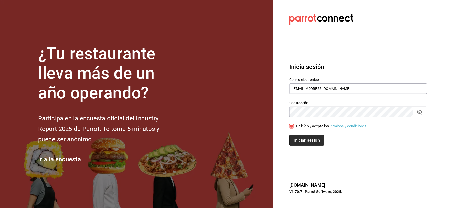
click at [299, 135] on button "Iniciar sesión" at bounding box center [306, 140] width 35 height 11
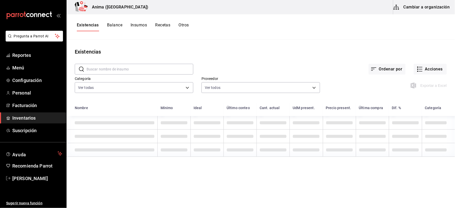
drag, startPoint x: 34, startPoint y: 116, endPoint x: 102, endPoint y: 89, distance: 73.5
click at [34, 116] on span "Inventarios" at bounding box center [37, 117] width 50 height 7
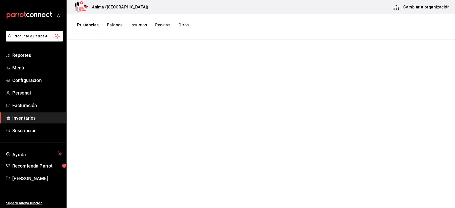
click at [91, 29] on button "Existencias" at bounding box center [88, 27] width 22 height 9
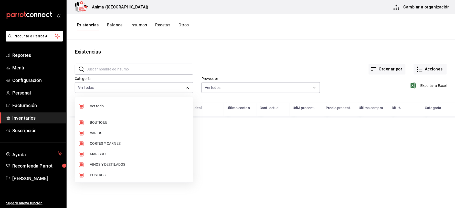
click at [142, 86] on body "Pregunta a Parrot AI Reportes Menú Configuración Personal Facturación Inventari…" at bounding box center [227, 102] width 455 height 204
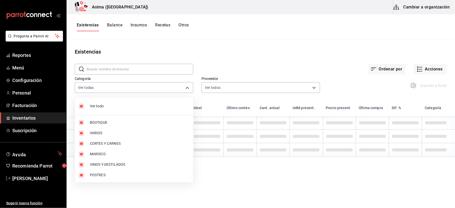
click at [105, 121] on span "BOUTIQUE" at bounding box center [139, 122] width 99 height 5
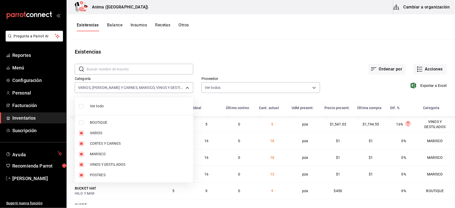
type input "3e36a201-3bef-4cb4-ba27-0938f4d1ed88,25ca08b6-c196-4e5f-8d33-b1c280b398e0,e4a6a…"
checkbox input "false"
click at [100, 131] on span "VARIOS" at bounding box center [139, 132] width 99 height 5
type input "25ca08b6-c196-4e5f-8d33-b1c280b398e0,e4a6aad4-6442-4f1c-ab70-50dba9de60d7,f7720…"
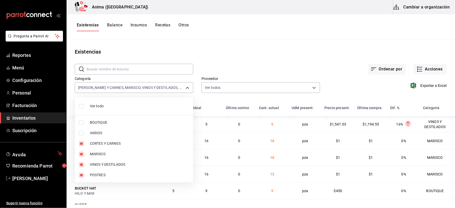
checkbox input "false"
click at [105, 153] on span "MARISCO" at bounding box center [139, 153] width 99 height 5
type input "25ca08b6-c196-4e5f-8d33-b1c280b398e0,f7720a51-38d1-4969-9ecb-6897f7b80c7b,ee768…"
checkbox input "false"
click at [125, 151] on li "MARISCO" at bounding box center [134, 154] width 118 height 10
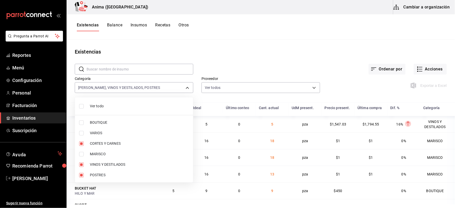
click at [99, 165] on span "VINOS Y DESTILADOS" at bounding box center [139, 164] width 99 height 5
type input "25ca08b6-c196-4e5f-8d33-b1c280b398e0,ee768ace-0f36-400d-9e33-34313d33ef75,e4a6a…"
checkbox input "true"
checkbox input "false"
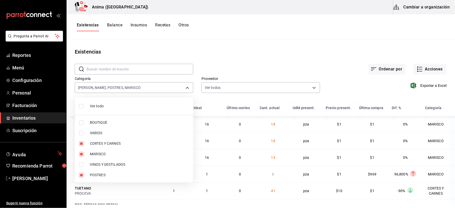
click at [241, 59] on div at bounding box center [227, 104] width 455 height 208
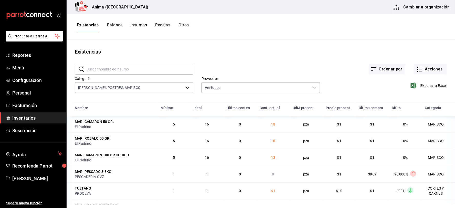
click at [275, 62] on div "Ordenar por Acciones" at bounding box center [319, 65] width 253 height 19
click at [429, 85] on span "Exportar a Excel" at bounding box center [429, 85] width 35 height 6
click at [37, 59] on link "Reportes" at bounding box center [33, 55] width 66 height 11
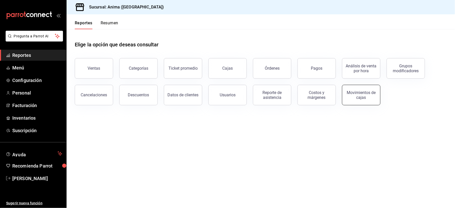
click at [351, 92] on div "Movimientos de cajas" at bounding box center [361, 95] width 32 height 10
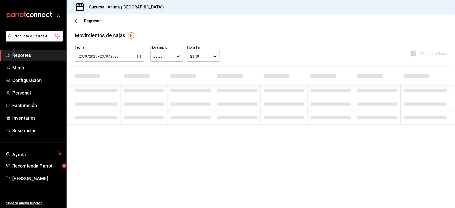
click at [115, 58] on input "2025" at bounding box center [114, 56] width 9 height 4
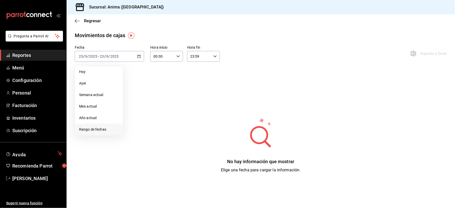
click at [106, 129] on span "Rango de fechas" at bounding box center [99, 129] width 40 height 5
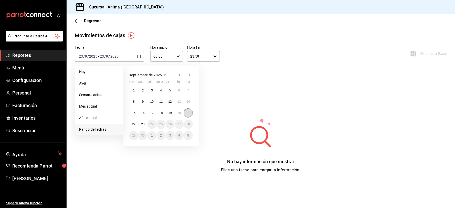
click at [187, 112] on abbr "21" at bounding box center [188, 113] width 3 height 4
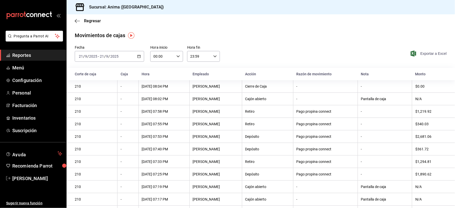
click at [433, 53] on span "Exportar a Excel" at bounding box center [429, 53] width 35 height 6
click at [111, 57] on input "2025" at bounding box center [114, 56] width 9 height 4
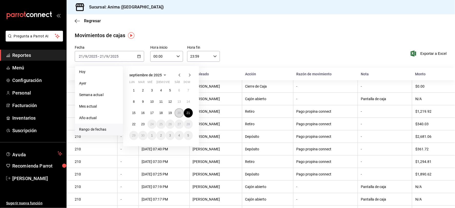
click at [182, 113] on button "20" at bounding box center [179, 112] width 9 height 9
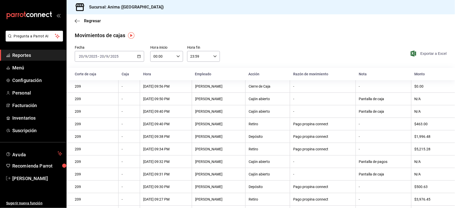
click at [437, 54] on span "Exportar a Excel" at bounding box center [429, 53] width 35 height 6
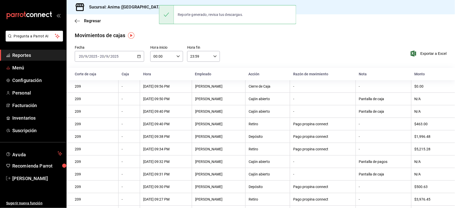
click at [47, 57] on span "Reportes" at bounding box center [37, 55] width 50 height 7
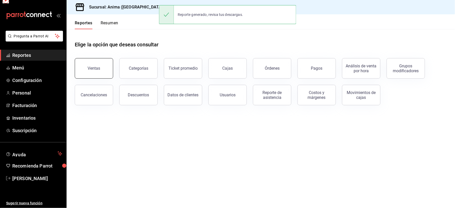
click at [99, 67] on div "Ventas" at bounding box center [94, 68] width 13 height 5
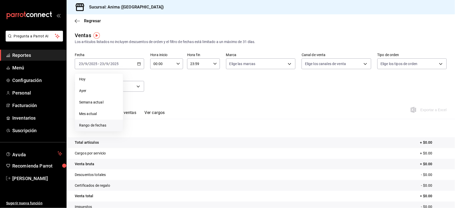
click at [98, 129] on li "Rango de fechas" at bounding box center [99, 126] width 48 height 12
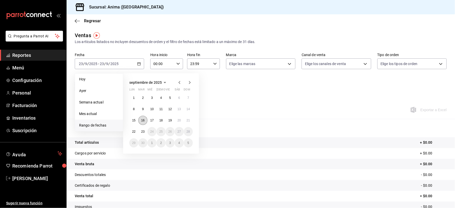
click at [145, 120] on button "16" at bounding box center [142, 120] width 9 height 9
click at [135, 120] on abbr "15" at bounding box center [133, 121] width 3 height 4
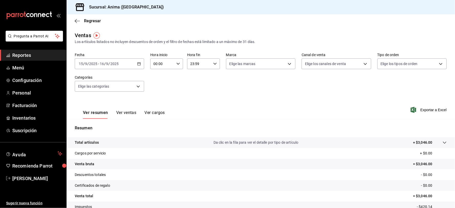
click at [113, 66] on input "2025" at bounding box center [114, 64] width 9 height 4
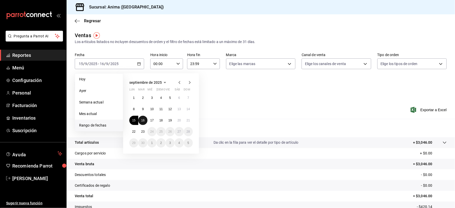
click at [140, 121] on button "16" at bounding box center [142, 120] width 9 height 9
click at [145, 132] on button "23" at bounding box center [142, 131] width 9 height 9
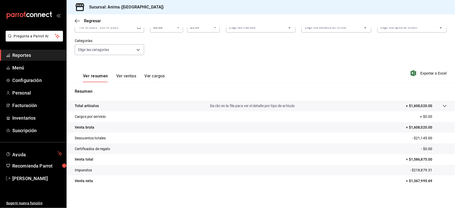
scroll to position [37, 0]
click at [431, 73] on span "Exportar a Excel" at bounding box center [429, 72] width 35 height 6
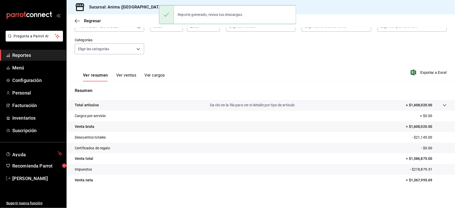
click at [46, 55] on span "Reportes" at bounding box center [37, 55] width 50 height 7
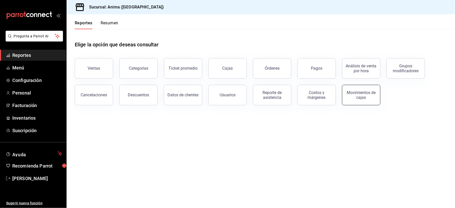
click at [369, 94] on div "Movimientos de cajas" at bounding box center [361, 95] width 32 height 10
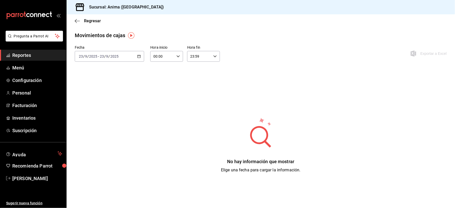
click at [124, 55] on div "[DATE] [DATE] - [DATE] [DATE]" at bounding box center [109, 56] width 69 height 11
click at [108, 81] on li "Ayer" at bounding box center [99, 84] width 48 height 12
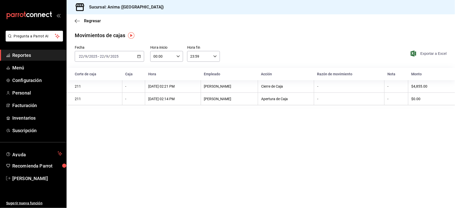
click at [428, 52] on span "Exportar a Excel" at bounding box center [429, 53] width 35 height 6
drag, startPoint x: 46, startPoint y: 58, endPoint x: 48, endPoint y: 60, distance: 3.1
click at [46, 58] on span "Reportes" at bounding box center [37, 55] width 50 height 7
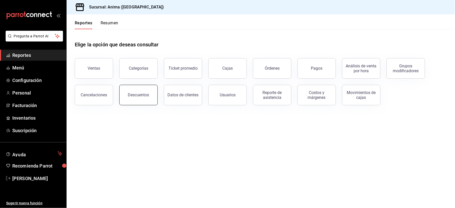
click at [150, 92] on button "Descuentos" at bounding box center [138, 95] width 38 height 20
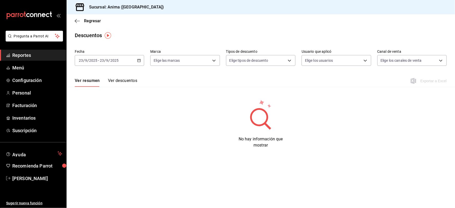
click at [104, 62] on span "/" at bounding box center [105, 60] width 2 height 4
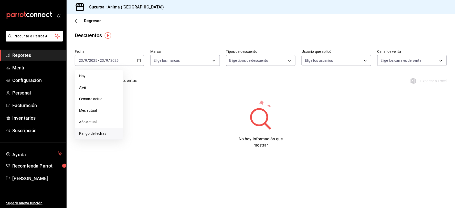
click at [93, 135] on span "Rango de fechas" at bounding box center [99, 133] width 40 height 5
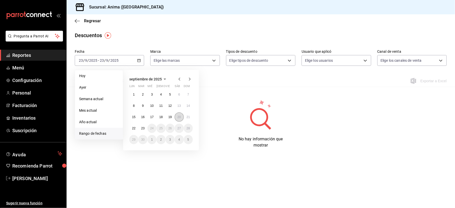
click at [181, 116] on button "20" at bounding box center [179, 116] width 9 height 9
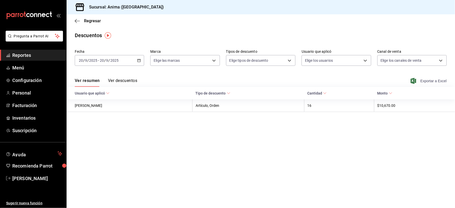
click at [440, 80] on span "Exportar a Excel" at bounding box center [429, 81] width 35 height 6
click at [108, 62] on input "9" at bounding box center [107, 60] width 3 height 4
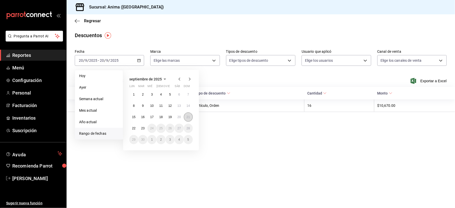
click at [186, 116] on button "21" at bounding box center [188, 116] width 9 height 9
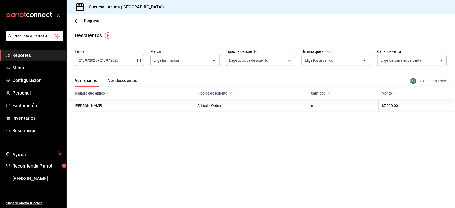
click at [434, 79] on span "Exportar a Excel" at bounding box center [429, 81] width 35 height 6
click at [421, 81] on span "Exportar a Excel" at bounding box center [429, 81] width 35 height 6
